Goal: Entertainment & Leisure: Consume media (video, audio)

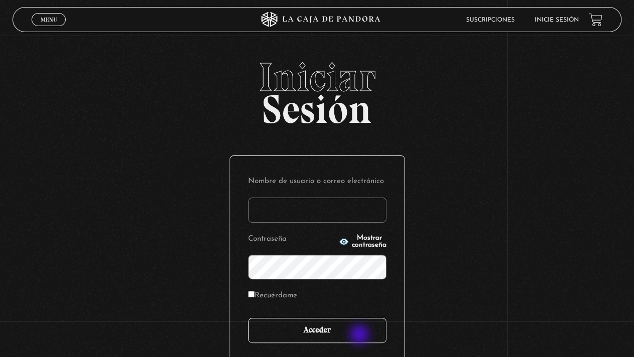
type input "knabisi@hotmail.com"
click at [360, 335] on input "Acceder" at bounding box center [317, 330] width 138 height 25
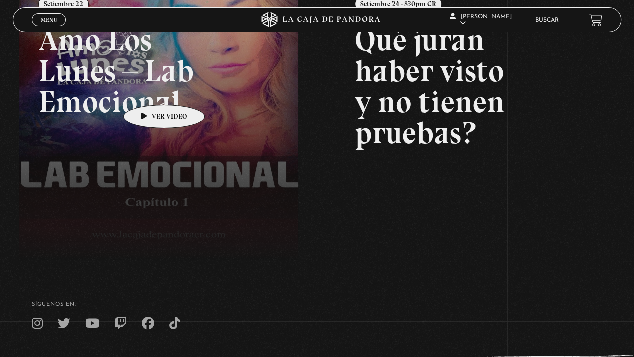
scroll to position [141, 0]
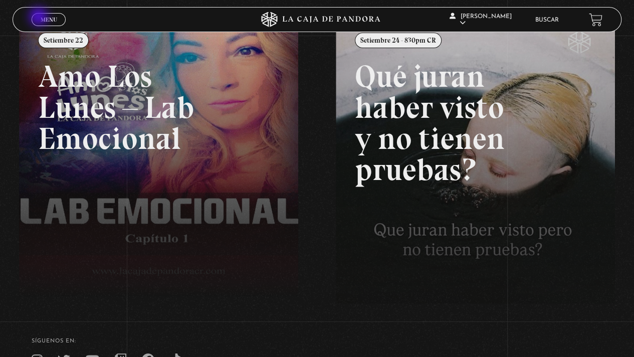
click at [42, 18] on span "Menu" at bounding box center [49, 20] width 17 height 6
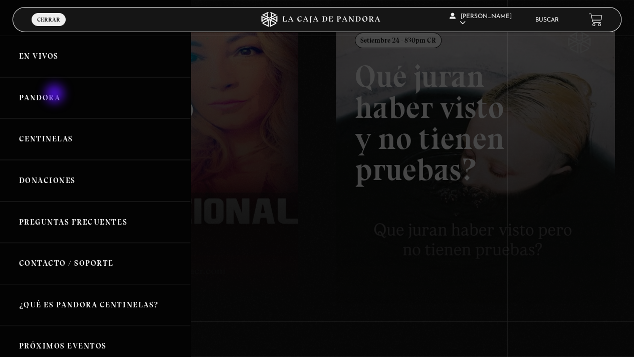
click at [53, 95] on link "Pandora" at bounding box center [95, 98] width 191 height 42
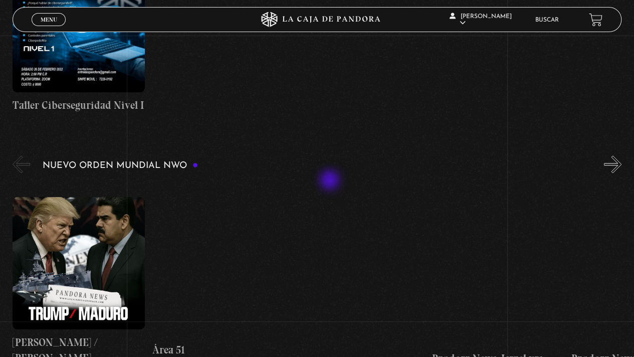
scroll to position [602, 0]
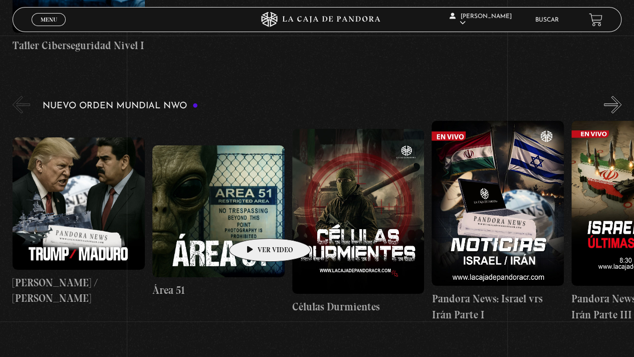
click at [242, 222] on figure at bounding box center [218, 211] width 132 height 132
